Goal: Task Accomplishment & Management: Use online tool/utility

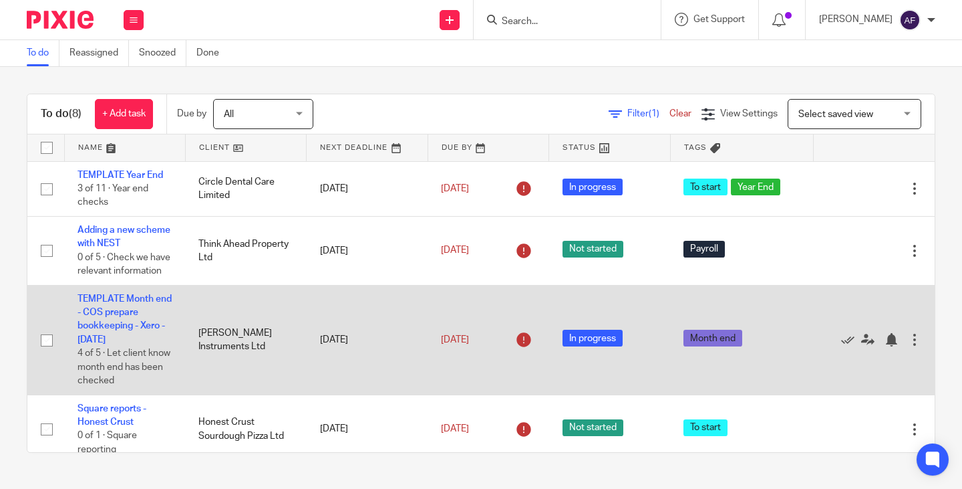
click at [125, 320] on td "TEMPLATE Month end - COS prepare bookkeeping - Xero - August 2025 4 of 5 · Let …" at bounding box center [124, 340] width 121 height 110
click at [122, 325] on link "TEMPLATE Month end - COS prepare bookkeeping - Xero - August 2025" at bounding box center [125, 319] width 94 height 50
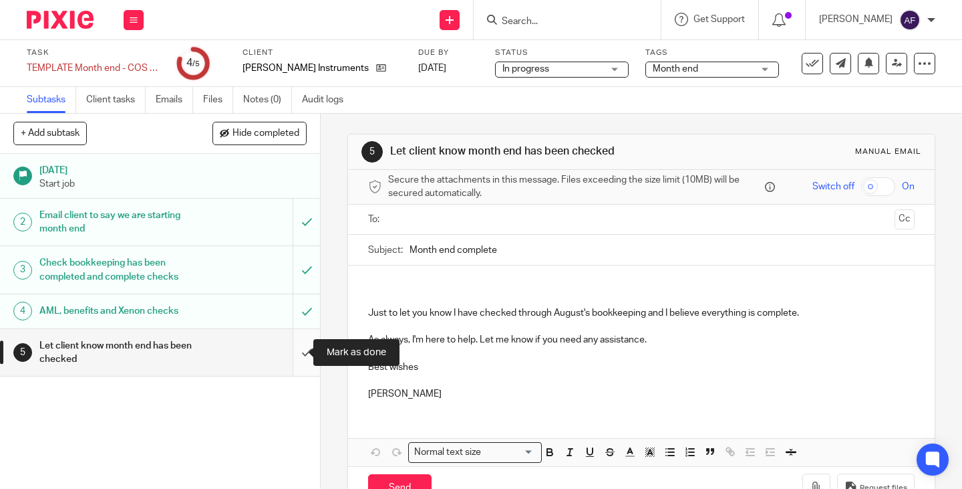
click at [299, 356] on input "submit" at bounding box center [160, 352] width 320 height 47
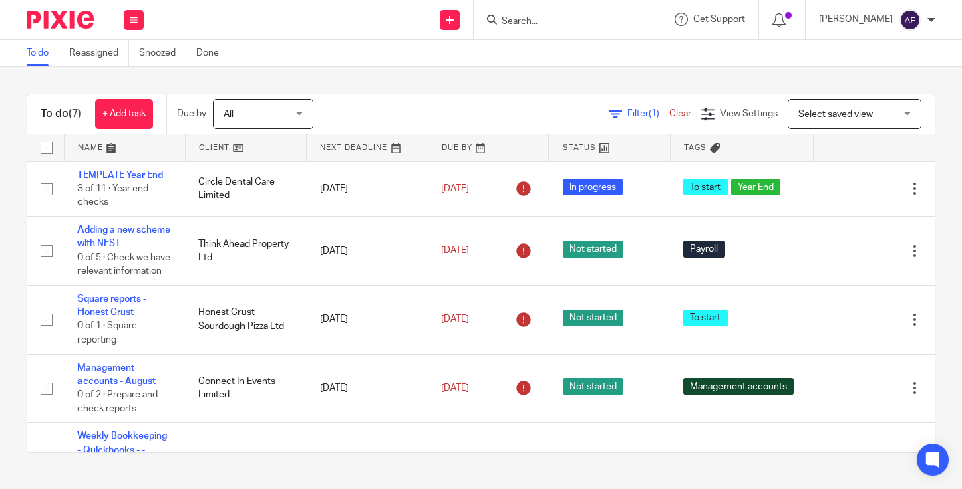
click at [581, 21] on input "Search" at bounding box center [561, 22] width 120 height 12
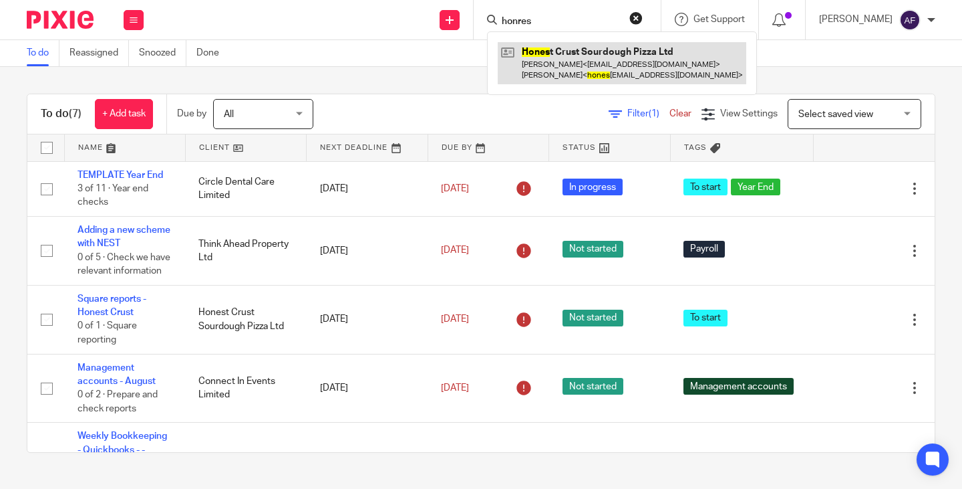
type input "honres"
click at [593, 68] on link at bounding box center [622, 62] width 249 height 41
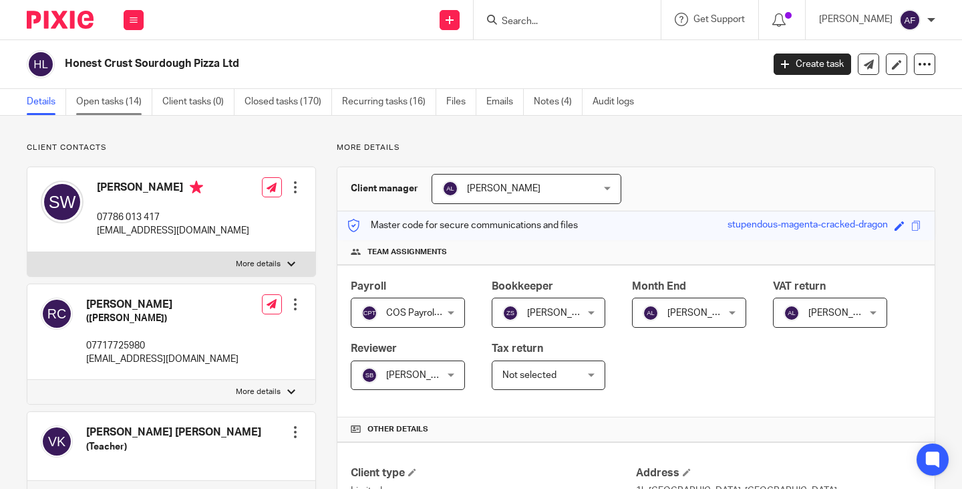
click link "Open tasks (14)"
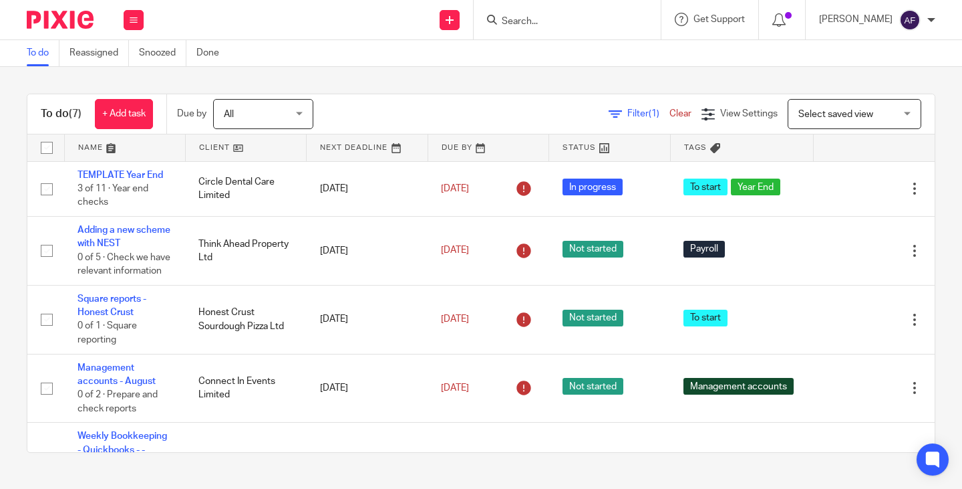
click at [390, 58] on div "To do Reassigned Snoozed Done" at bounding box center [481, 53] width 962 height 27
click at [621, 24] on input "Search" at bounding box center [561, 22] width 120 height 12
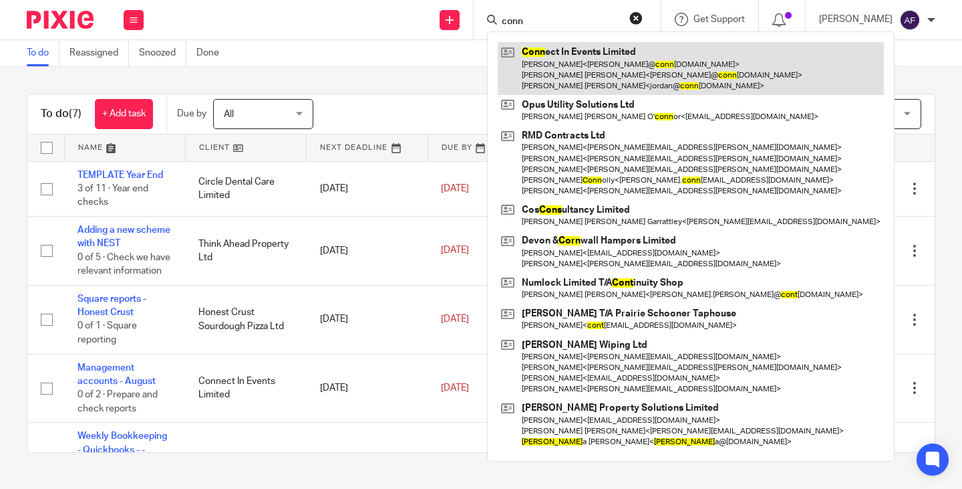
type input "conn"
click at [633, 59] on link at bounding box center [691, 68] width 386 height 53
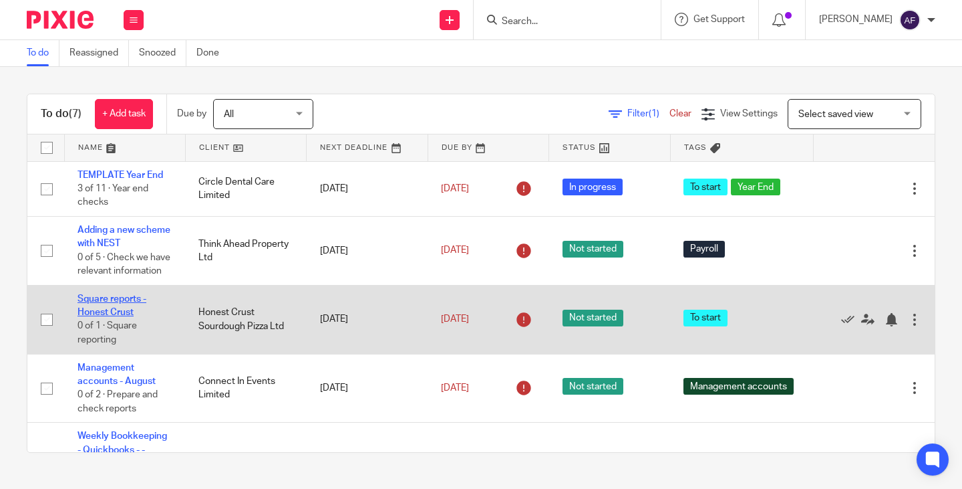
click at [115, 312] on link "Square reports - Honest Crust" at bounding box center [112, 305] width 69 height 23
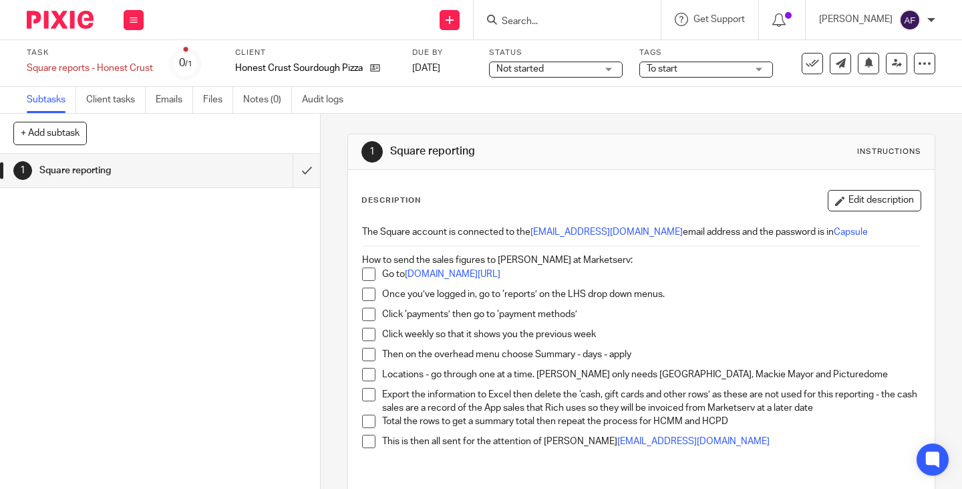
click at [720, 291] on p "Once you’ve logged in, go to ‘reports’ on the LHS drop down menus." at bounding box center [651, 293] width 539 height 13
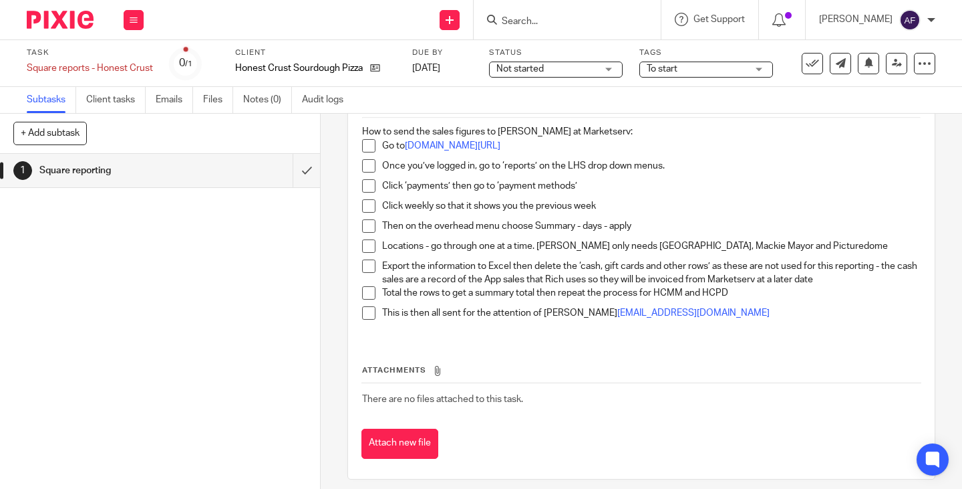
scroll to position [134, 0]
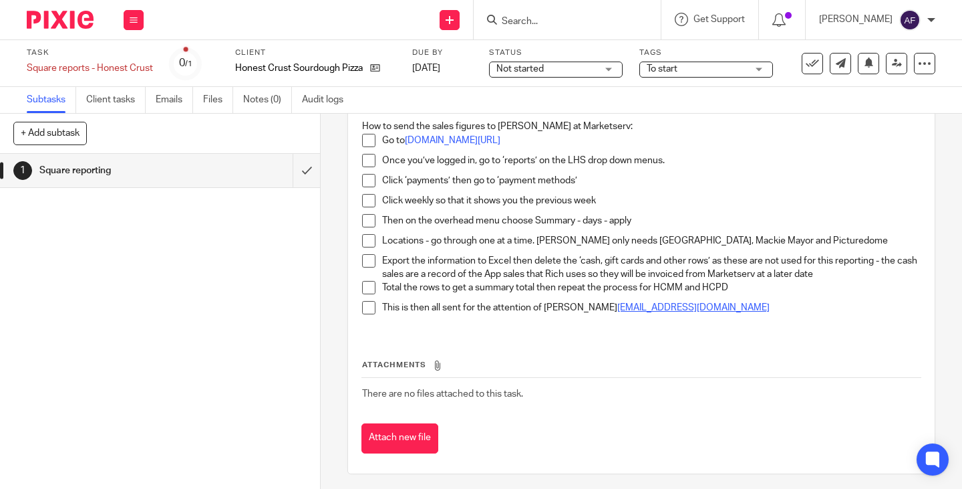
drag, startPoint x: 732, startPoint y: 310, endPoint x: 565, endPoint y: 310, distance: 167.1
click at [565, 310] on p "This is then all sent for the attention of Julie accounts@marketoperations.co.uk" at bounding box center [651, 307] width 539 height 13
copy link "accounts@marketoperations.co.uk"
click at [291, 176] on input "submit" at bounding box center [160, 170] width 320 height 33
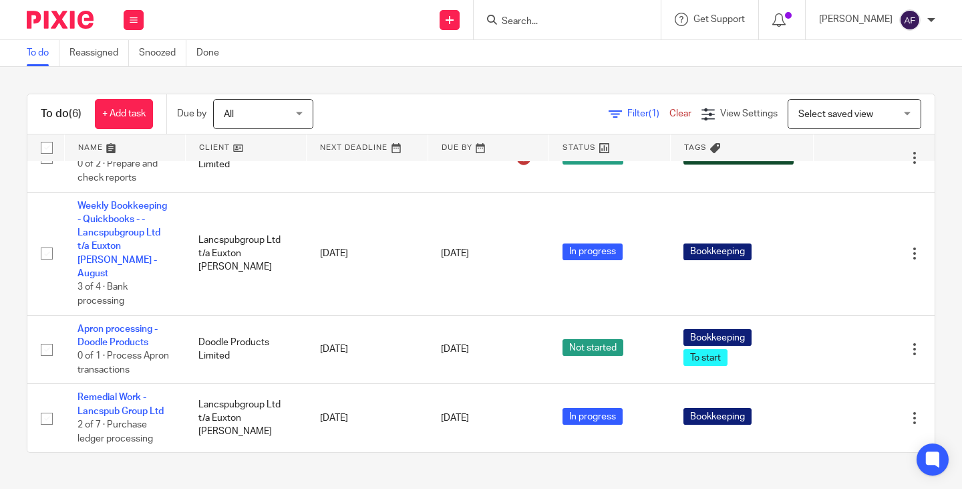
scroll to position [186, 0]
click at [590, 31] on div at bounding box center [567, 19] width 187 height 39
click at [590, 27] on input "Search" at bounding box center [561, 22] width 120 height 12
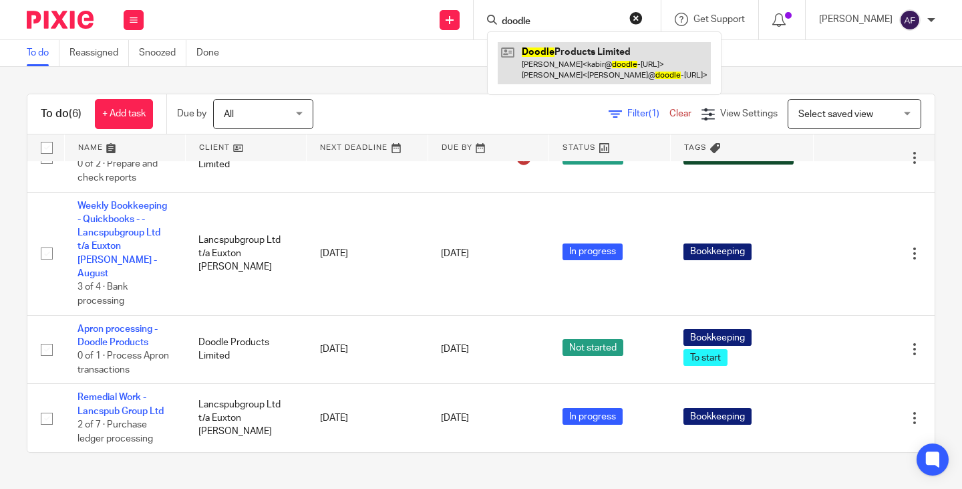
type input "doodle"
click at [601, 64] on link at bounding box center [604, 62] width 213 height 41
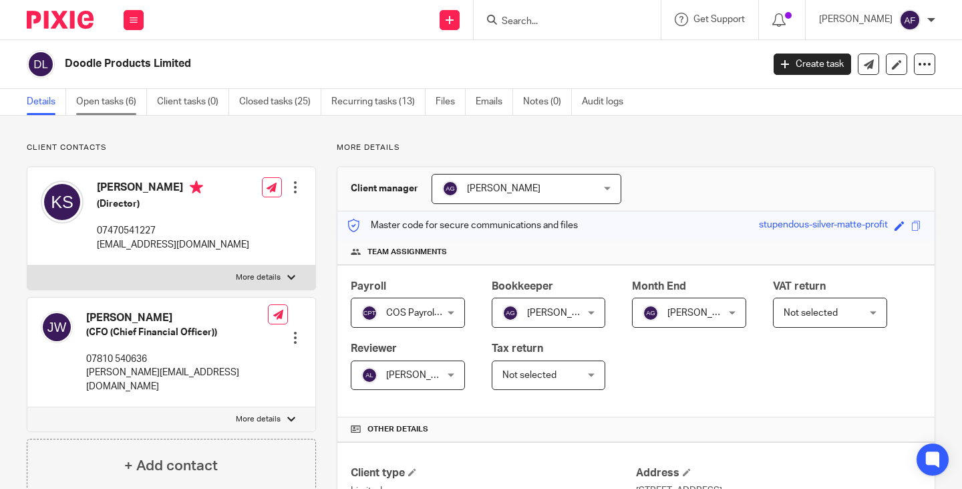
click at [92, 98] on link "Open tasks (6)" at bounding box center [111, 102] width 71 height 26
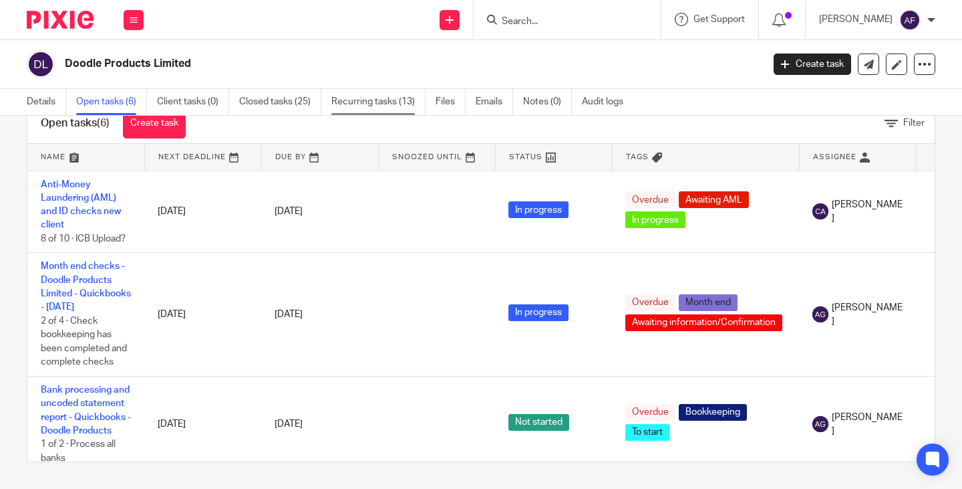
click at [370, 99] on link "Recurring tasks (13)" at bounding box center [378, 102] width 94 height 26
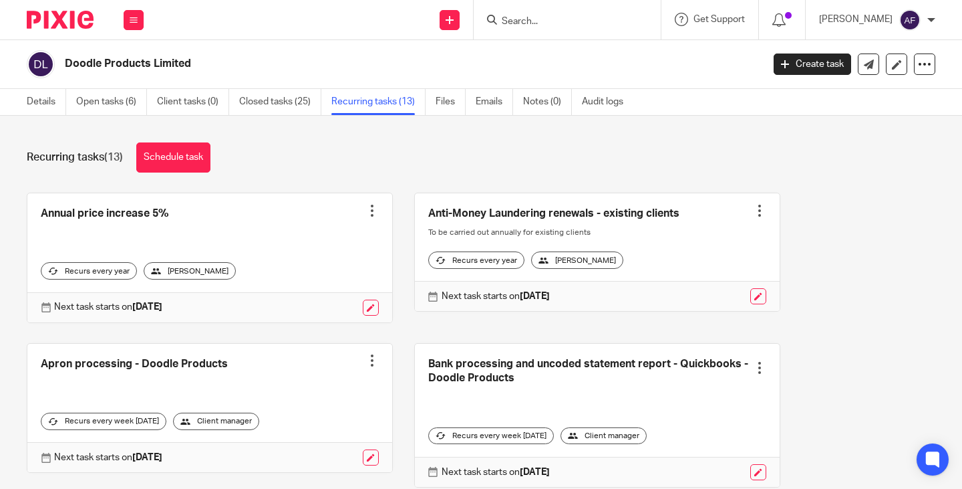
scroll to position [825, 0]
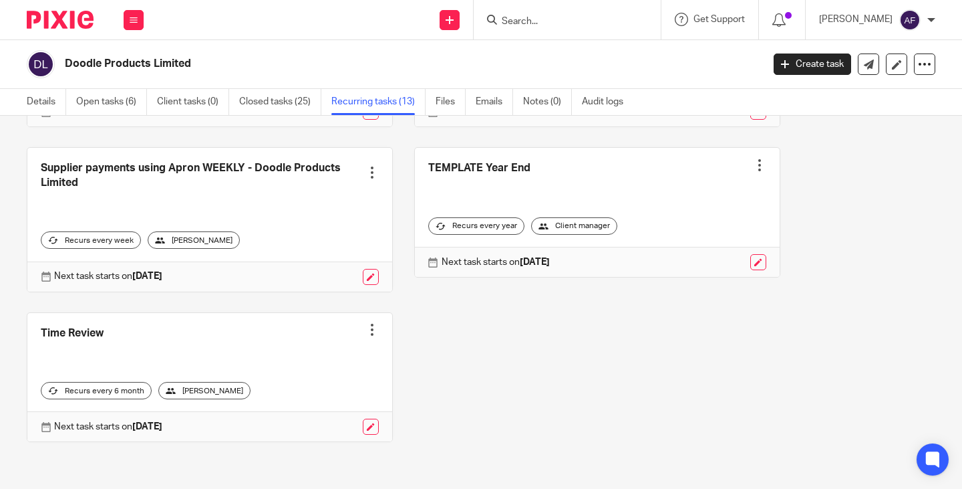
click at [243, 178] on link at bounding box center [209, 219] width 365 height 143
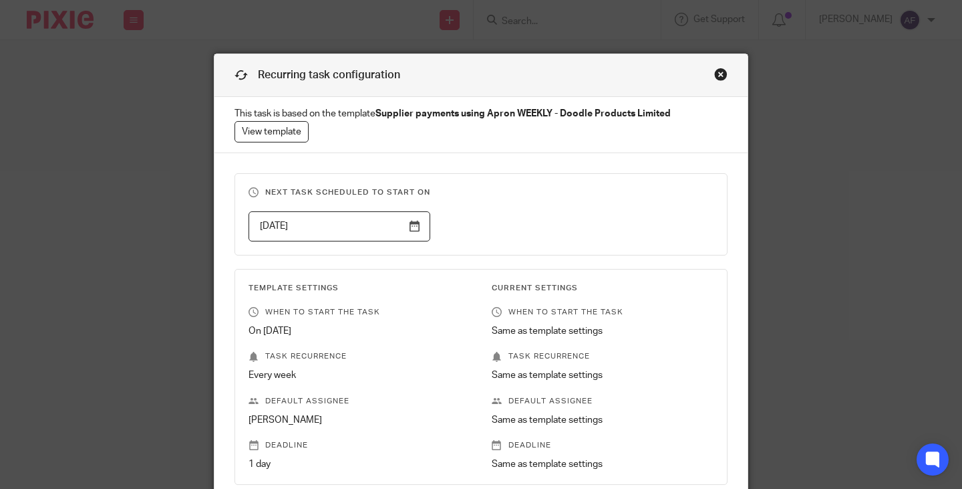
click at [714, 72] on div "Close this dialog window" at bounding box center [720, 74] width 13 height 13
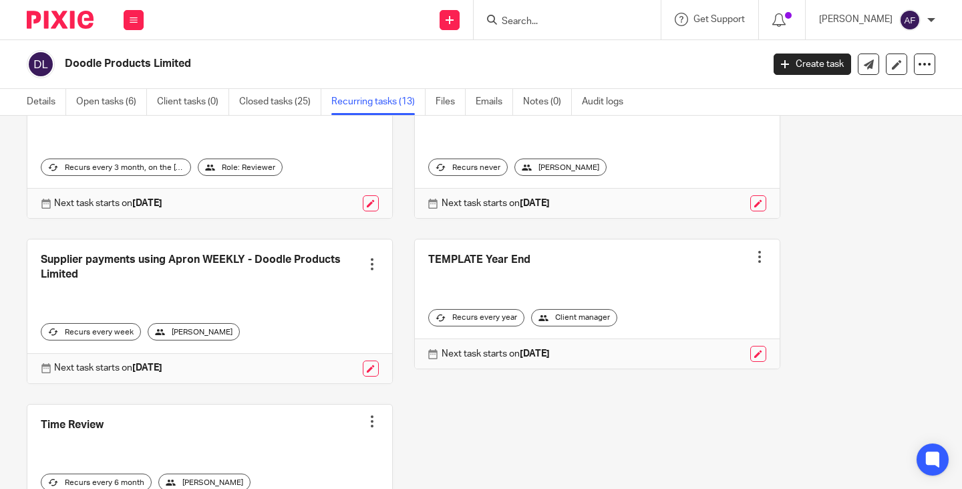
scroll to position [735, 0]
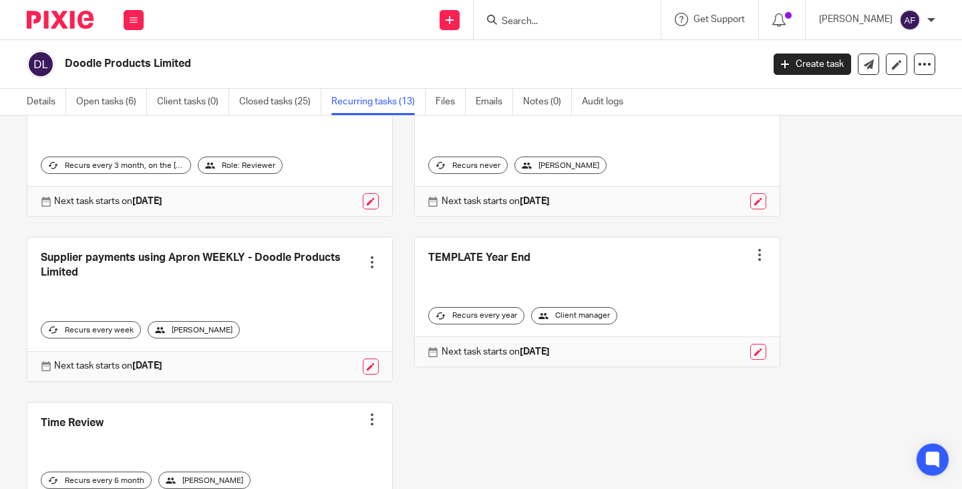
click at [246, 253] on link at bounding box center [209, 308] width 365 height 143
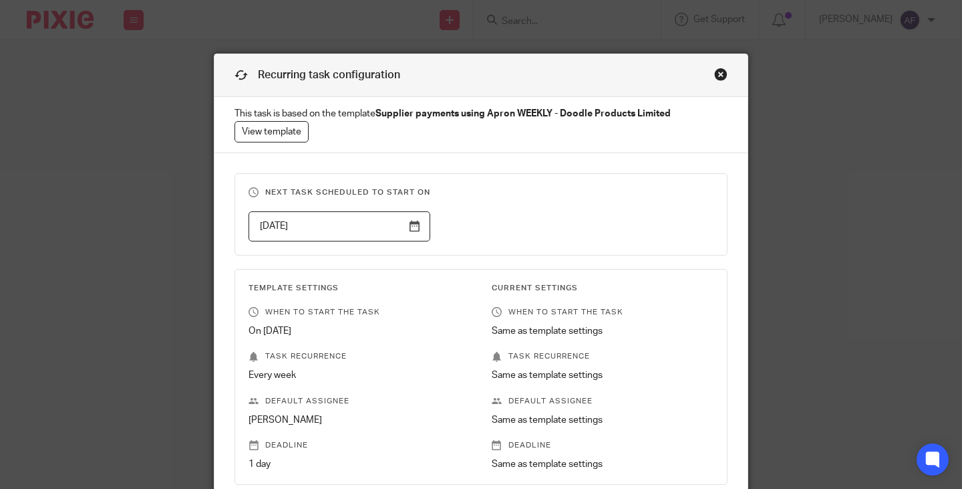
click at [715, 76] on div "Close this dialog window" at bounding box center [720, 74] width 13 height 13
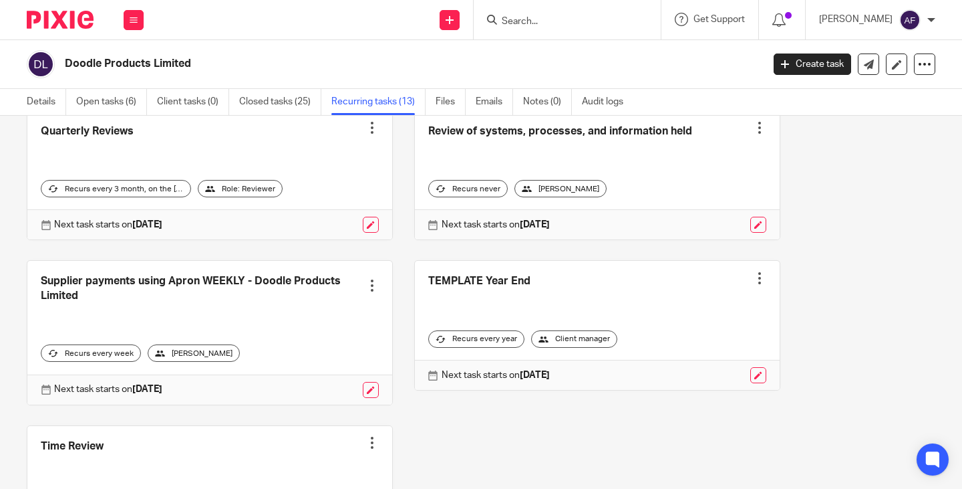
scroll to position [735, 0]
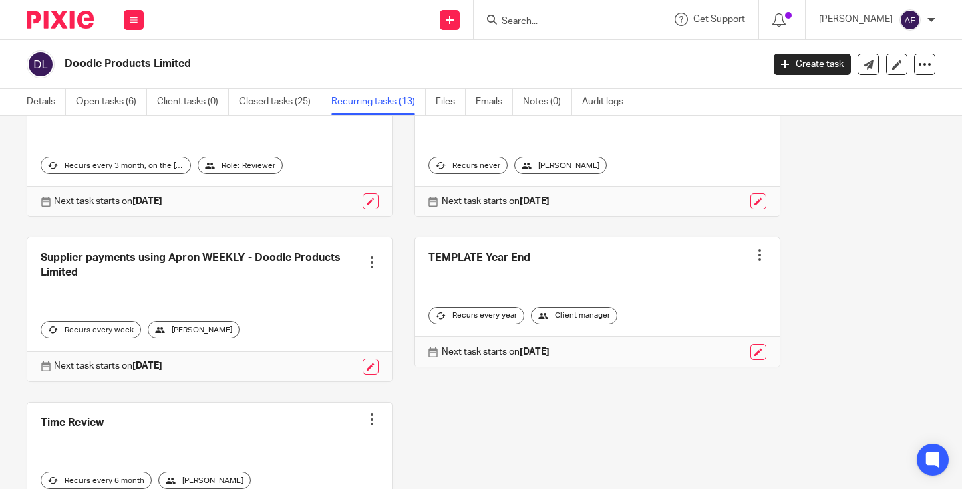
click at [279, 293] on link at bounding box center [209, 308] width 365 height 143
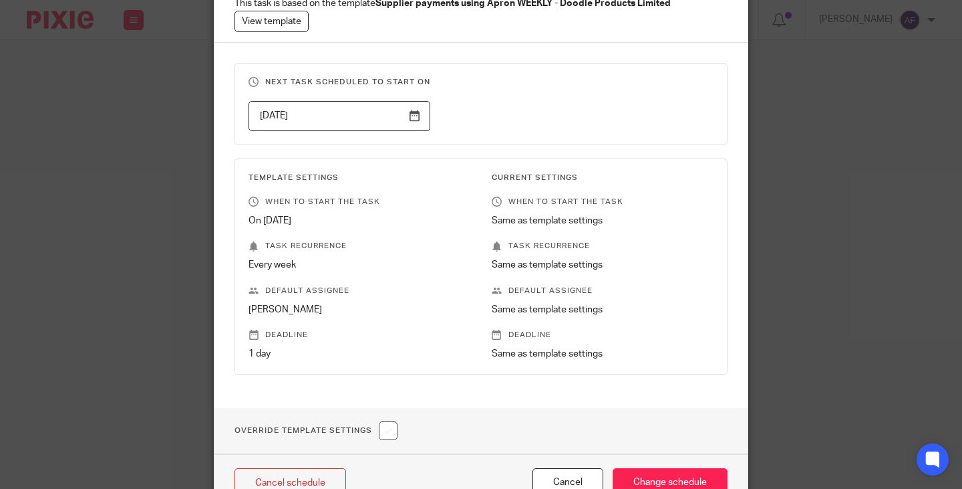
scroll to position [134, 0]
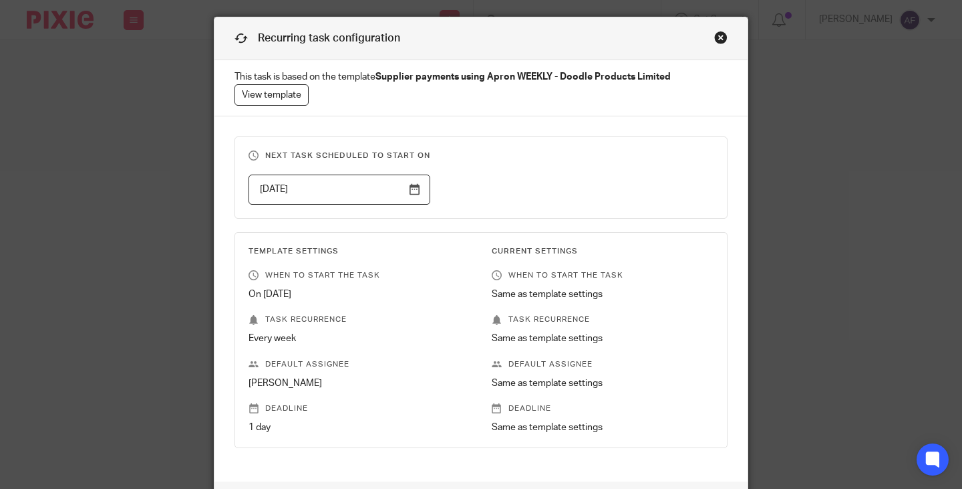
scroll to position [0, 0]
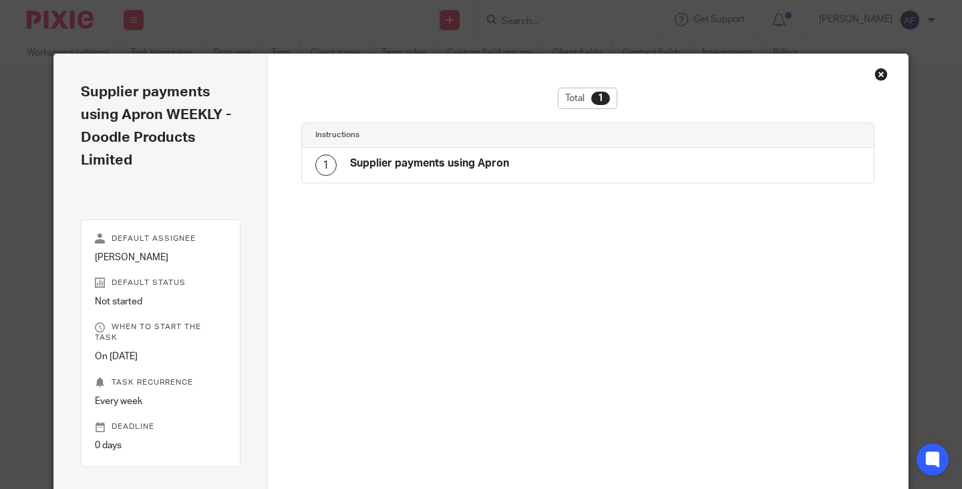
scroll to position [22, 0]
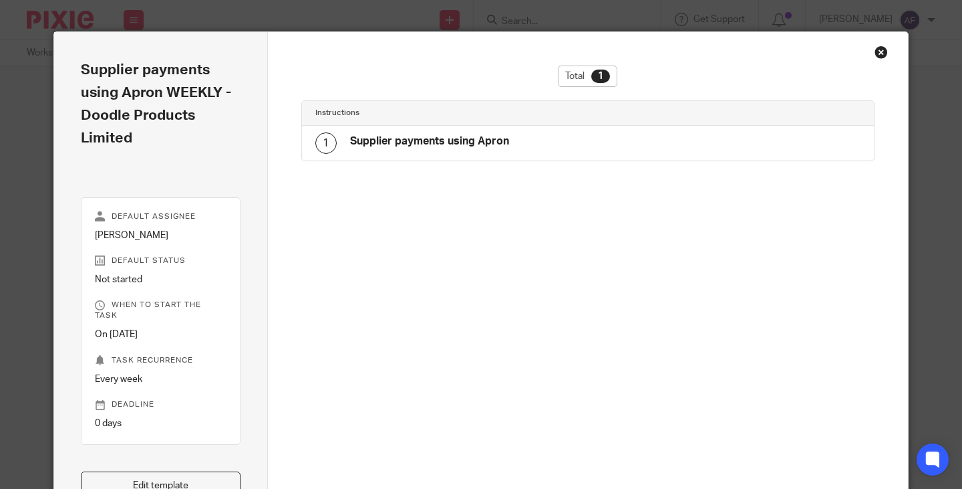
click at [489, 124] on div "Instructions" at bounding box center [588, 113] width 573 height 25
click at [490, 145] on h4 "Supplier payments using Apron" at bounding box center [429, 141] width 159 height 14
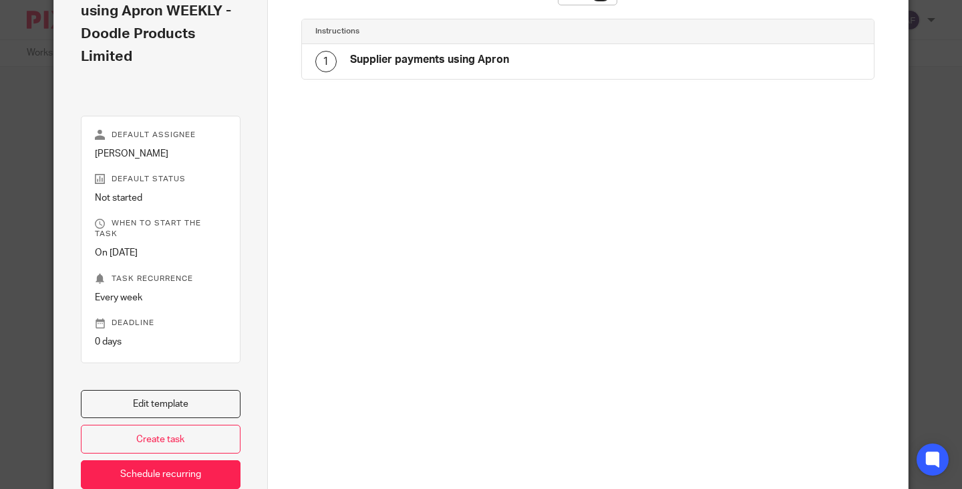
scroll to position [174, 0]
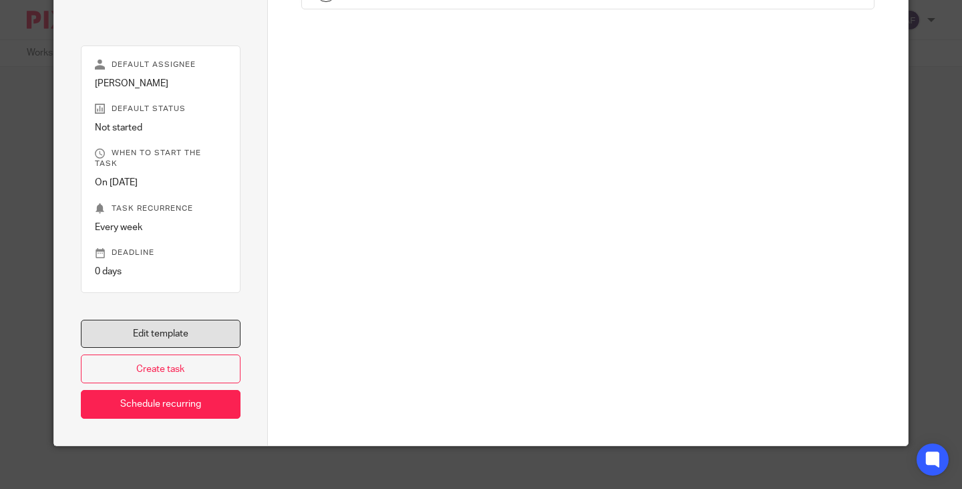
click at [205, 319] on link "Edit template" at bounding box center [161, 333] width 160 height 29
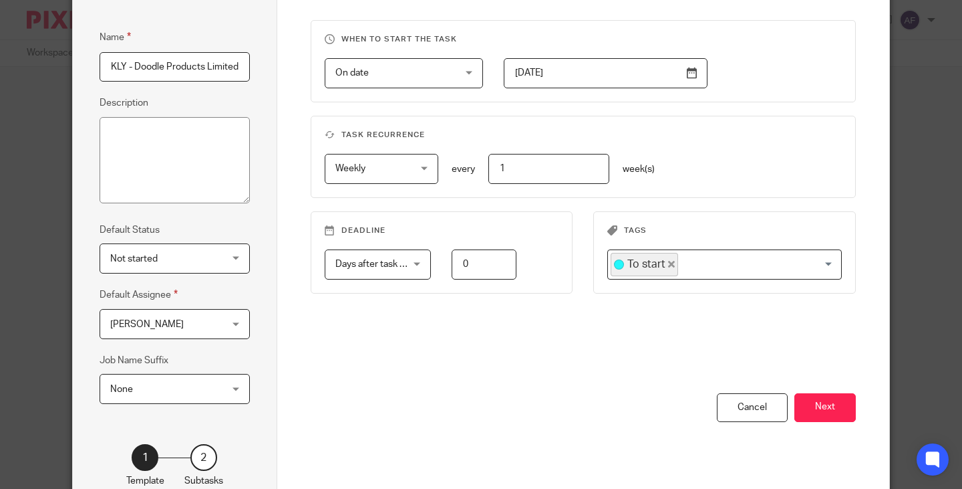
scroll to position [194, 0]
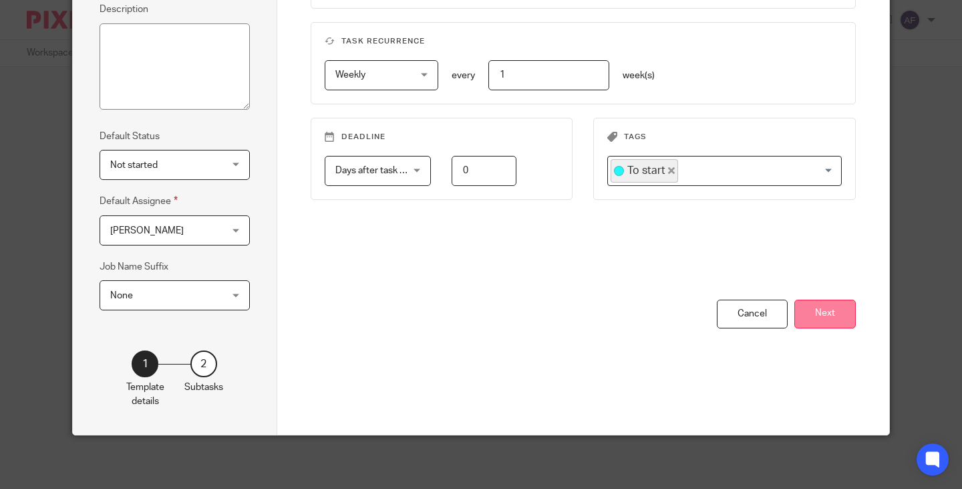
click at [834, 317] on button "Next" at bounding box center [825, 313] width 61 height 29
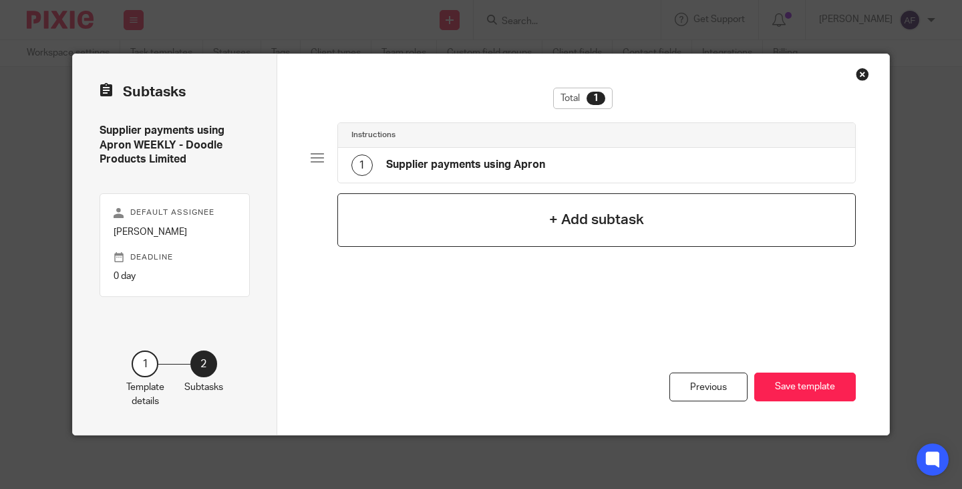
scroll to position [0, 0]
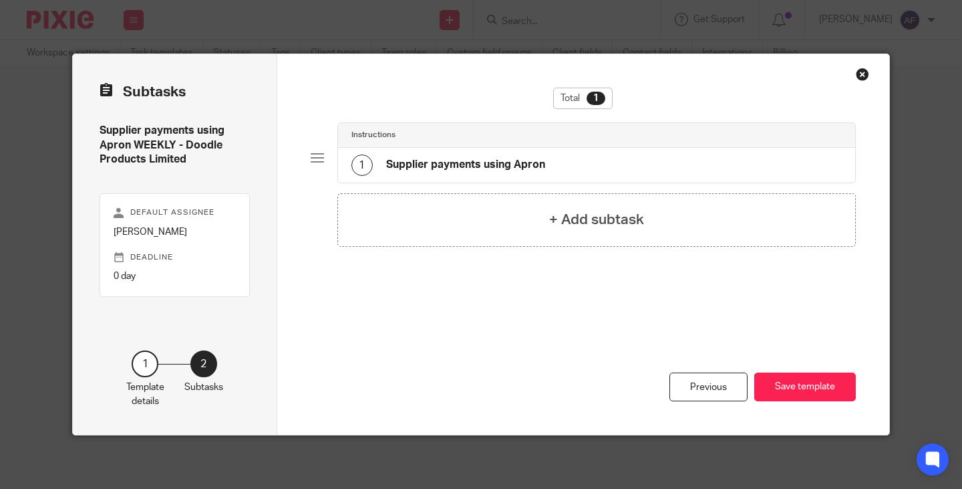
click at [584, 173] on div "1 Supplier payments using Apron" at bounding box center [597, 165] width 518 height 35
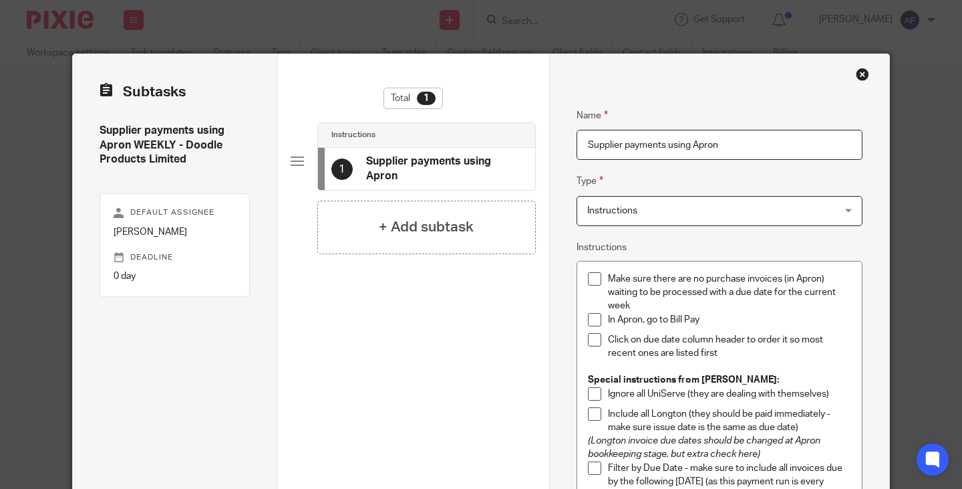
click at [858, 69] on div "Close this dialog window" at bounding box center [862, 74] width 13 height 13
click at [856, 80] on div "Close this dialog window" at bounding box center [862, 74] width 13 height 13
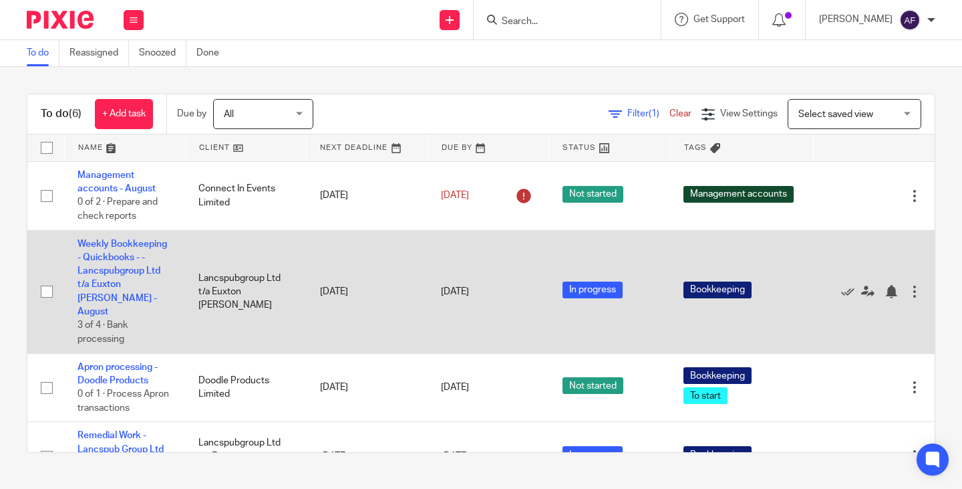
scroll to position [134, 0]
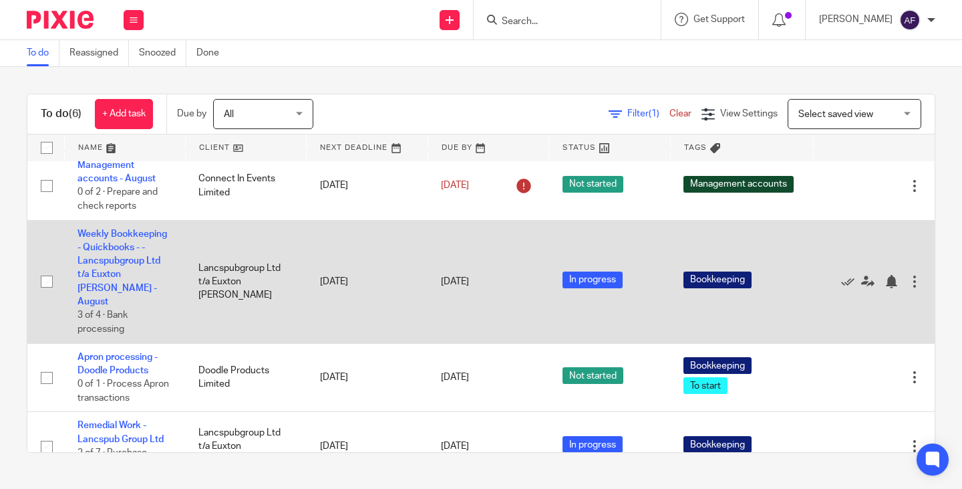
click at [112, 282] on td "Weekly Bookkeeping - Quickbooks - - Lancspubgroup Ltd t/a Euxton [PERSON_NAME] …" at bounding box center [124, 281] width 121 height 123
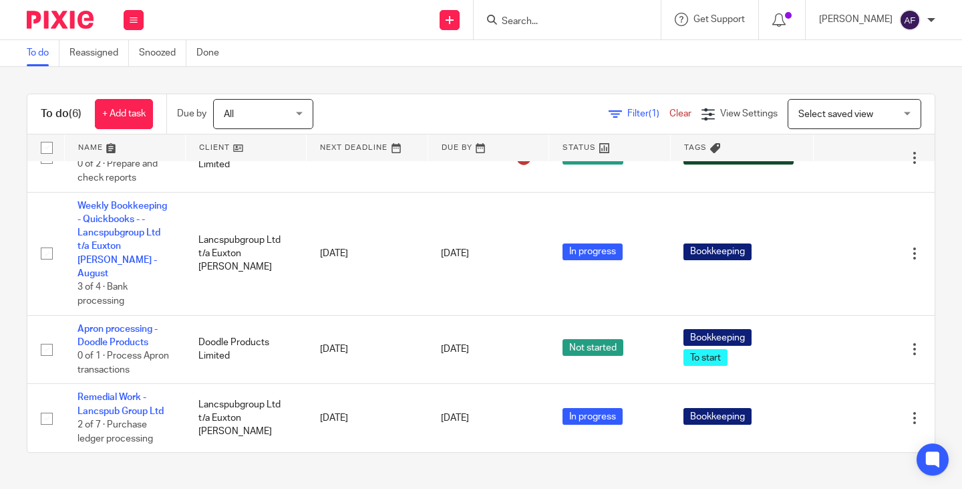
scroll to position [186, 0]
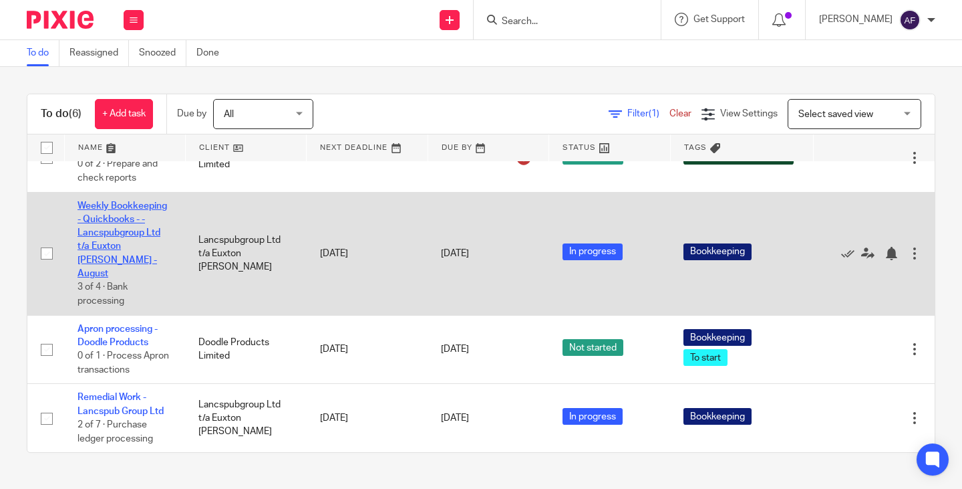
click at [106, 207] on link "Weekly Bookkeeping - Quickbooks - - Lancspubgroup Ltd t/a Euxton [PERSON_NAME] …" at bounding box center [123, 240] width 90 height 78
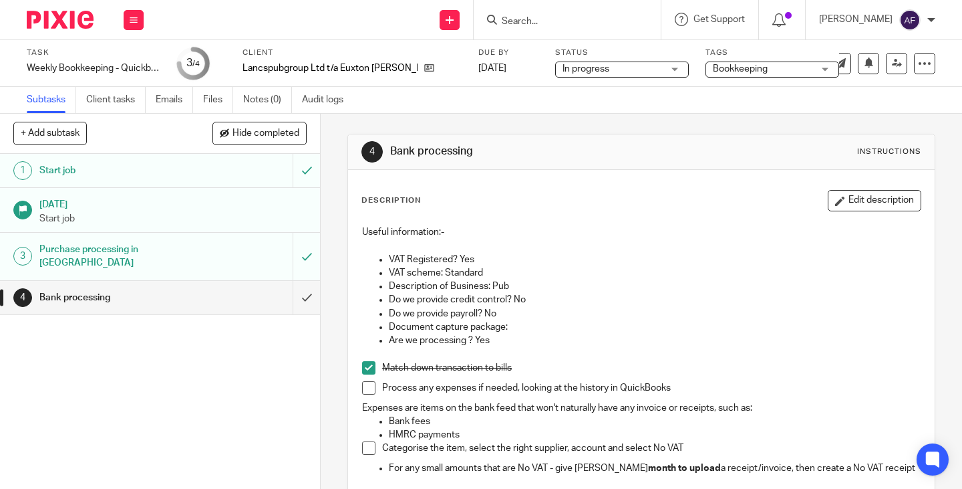
click at [163, 292] on h1 "Bank processing" at bounding box center [119, 297] width 160 height 20
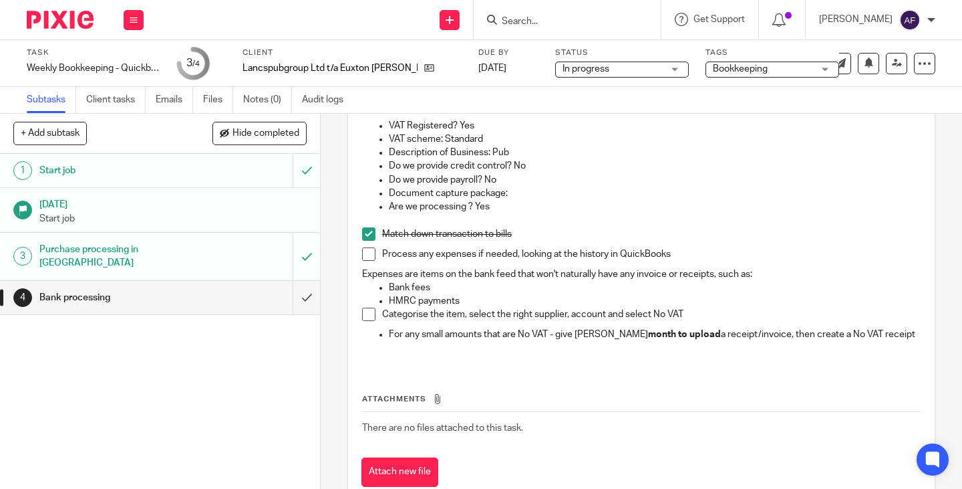
click at [562, 209] on p "Are we processing ? Yes" at bounding box center [655, 206] width 532 height 13
click at [680, 192] on p "Document capture package:" at bounding box center [655, 192] width 532 height 13
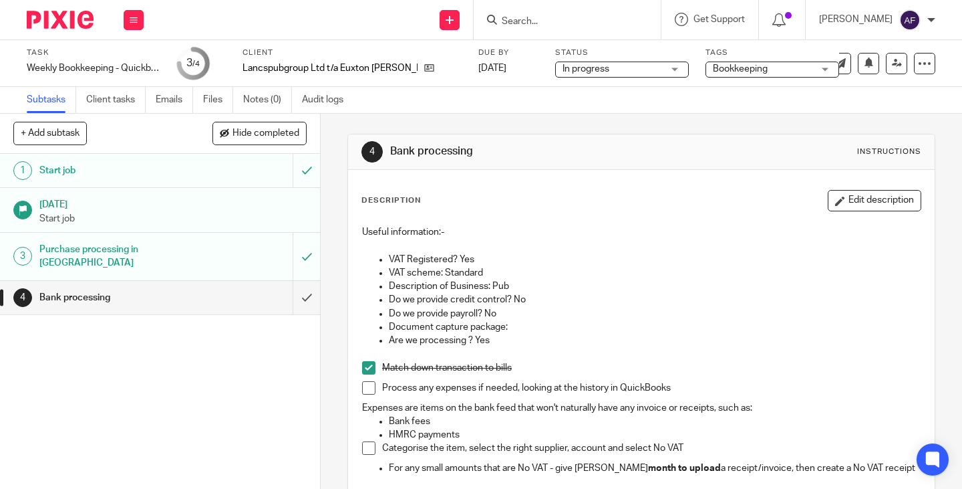
scroll to position [172, 0]
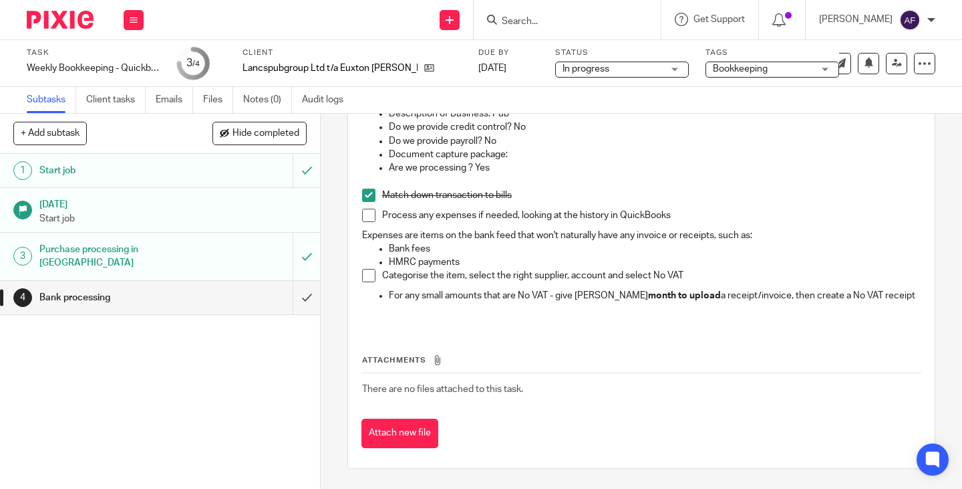
click at [661, 259] on p "HMRC payments" at bounding box center [655, 261] width 532 height 13
click at [661, 249] on p "Bank fees" at bounding box center [655, 248] width 532 height 13
click at [580, 191] on p "Match down transaction to bills" at bounding box center [651, 194] width 539 height 13
click at [530, 198] on p "Match down transaction to bills" at bounding box center [651, 194] width 539 height 13
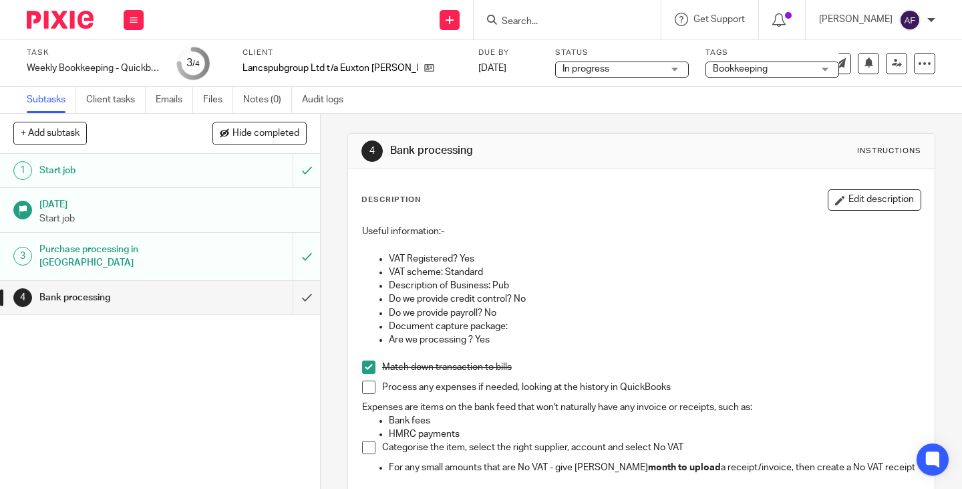
scroll to position [0, 0]
